Goal: Browse casually

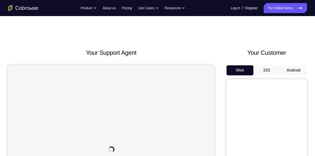
click at [268, 70] on button "iOS" at bounding box center [267, 70] width 27 height 10
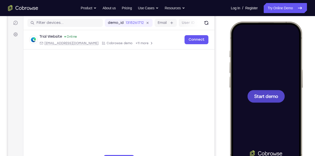
scroll to position [63, 0]
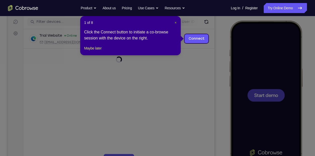
click at [176, 25] on button "×" at bounding box center [176, 22] width 2 height 5
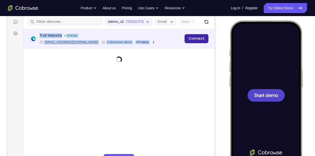
drag, startPoint x: 175, startPoint y: 23, endPoint x: 31, endPoint y: 51, distance: 147.3
click at [8, 3] on div "demo_id 1315261712 1315261712 Email User ID Device ID Device name 6-digit code …" at bounding box center [8, 3] width 0 height 0
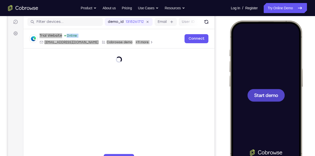
drag, startPoint x: 252, startPoint y: 69, endPoint x: 285, endPoint y: 123, distance: 63.2
click at [285, 123] on div at bounding box center [266, 95] width 66 height 144
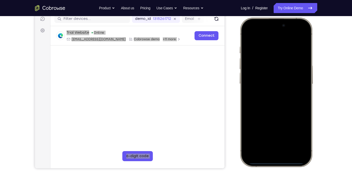
scroll to position [66, 0]
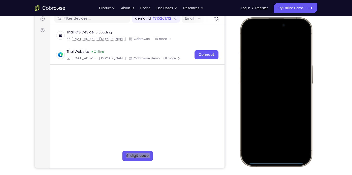
click at [255, 100] on div at bounding box center [275, 92] width 66 height 144
drag, startPoint x: 255, startPoint y: 100, endPoint x: 260, endPoint y: 131, distance: 30.8
click at [260, 131] on div at bounding box center [275, 92] width 66 height 144
click at [267, 155] on div at bounding box center [275, 92] width 66 height 144
click at [269, 153] on div at bounding box center [275, 92] width 66 height 144
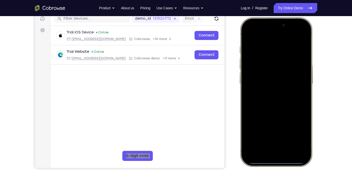
click at [270, 149] on div at bounding box center [275, 92] width 66 height 144
click at [284, 137] on div at bounding box center [275, 92] width 66 height 144
click at [262, 68] on div at bounding box center [275, 92] width 66 height 144
click at [261, 80] on div at bounding box center [275, 92] width 66 height 144
click at [273, 95] on div at bounding box center [275, 92] width 66 height 144
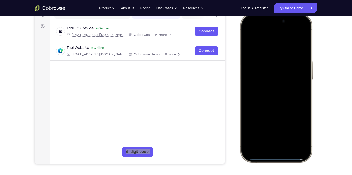
scroll to position [71, 0]
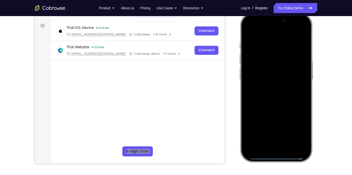
click at [274, 114] on div at bounding box center [275, 88] width 66 height 144
click at [273, 46] on div at bounding box center [275, 88] width 66 height 144
click at [303, 44] on div at bounding box center [275, 88] width 66 height 144
drag, startPoint x: 253, startPoint y: 58, endPoint x: 318, endPoint y: 77, distance: 67.6
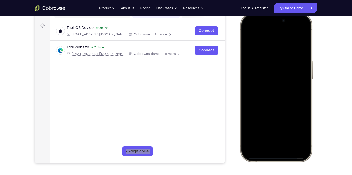
click at [314, 77] on html "Online web based iOS Simulators and Android Emulators. Run iPhone, iPad, Mobile…" at bounding box center [277, 88] width 76 height 151
click at [304, 63] on div at bounding box center [275, 88] width 66 height 144
click at [298, 63] on div at bounding box center [275, 88] width 66 height 144
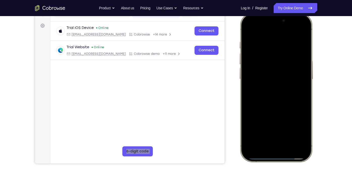
click at [298, 63] on div at bounding box center [275, 88] width 66 height 144
click at [300, 51] on div at bounding box center [275, 88] width 66 height 144
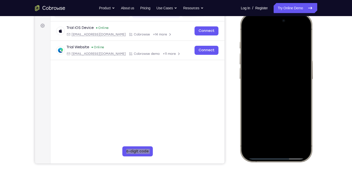
click at [300, 51] on div at bounding box center [275, 88] width 66 height 144
click at [250, 64] on div at bounding box center [275, 88] width 66 height 144
click at [301, 66] on div at bounding box center [275, 88] width 66 height 144
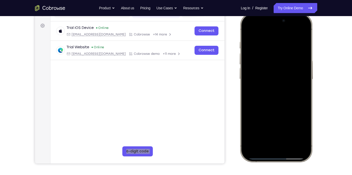
click at [301, 66] on div at bounding box center [275, 88] width 66 height 144
drag, startPoint x: 249, startPoint y: 74, endPoint x: 299, endPoint y: 85, distance: 51.1
click at [299, 85] on div at bounding box center [275, 88] width 66 height 144
click at [301, 32] on div at bounding box center [275, 88] width 66 height 144
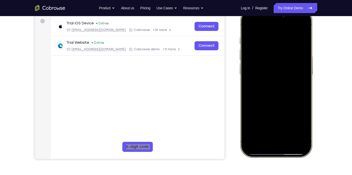
scroll to position [75, 0]
drag, startPoint x: 271, startPoint y: 110, endPoint x: 267, endPoint y: 66, distance: 44.0
click at [267, 66] on div at bounding box center [275, 83] width 66 height 144
click at [305, 65] on div at bounding box center [275, 83] width 66 height 144
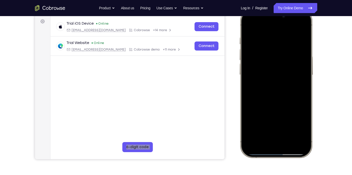
click at [247, 67] on div at bounding box center [275, 83] width 66 height 144
click at [306, 65] on div at bounding box center [275, 83] width 66 height 144
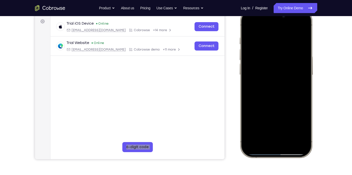
click at [306, 65] on div at bounding box center [275, 83] width 66 height 144
drag, startPoint x: 291, startPoint y: 112, endPoint x: 284, endPoint y: 48, distance: 65.1
click at [284, 48] on div at bounding box center [275, 83] width 66 height 144
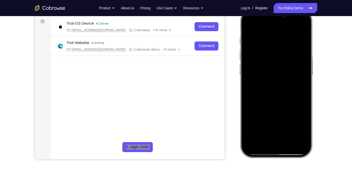
drag, startPoint x: 295, startPoint y: 97, endPoint x: 291, endPoint y: 32, distance: 64.6
click at [291, 32] on div at bounding box center [275, 83] width 66 height 144
drag, startPoint x: 286, startPoint y: 106, endPoint x: 277, endPoint y: 48, distance: 58.5
click at [277, 48] on div at bounding box center [275, 83] width 66 height 144
drag, startPoint x: 281, startPoint y: 98, endPoint x: 282, endPoint y: 57, distance: 40.3
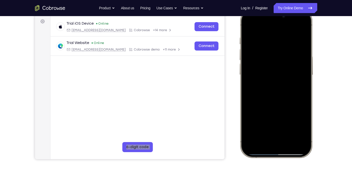
click at [282, 57] on div at bounding box center [275, 83] width 66 height 144
click at [248, 118] on div at bounding box center [275, 83] width 66 height 144
drag, startPoint x: 280, startPoint y: 122, endPoint x: 274, endPoint y: 46, distance: 76.5
click at [274, 46] on div at bounding box center [275, 83] width 66 height 144
click at [287, 142] on div at bounding box center [275, 83] width 66 height 144
